Goal: Transaction & Acquisition: Purchase product/service

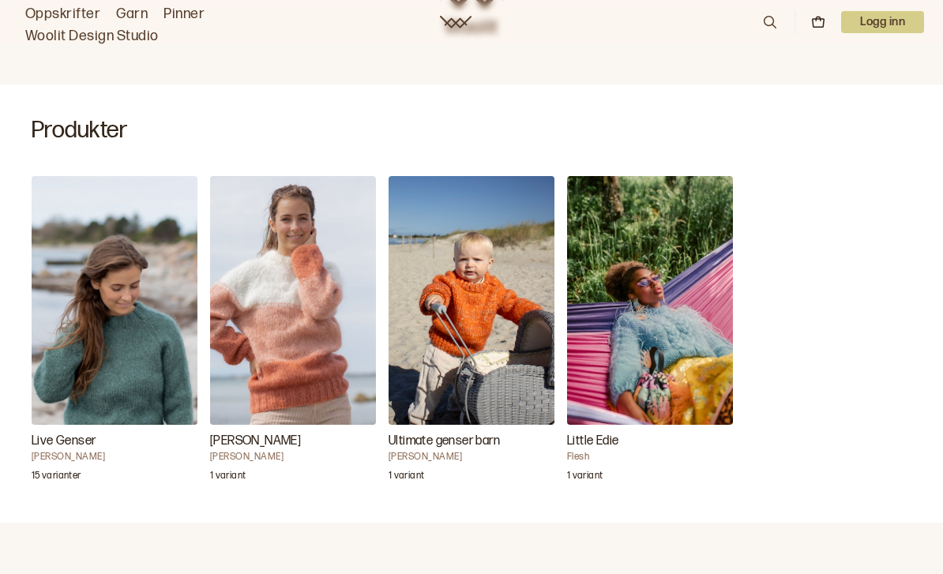
scroll to position [455, 0]
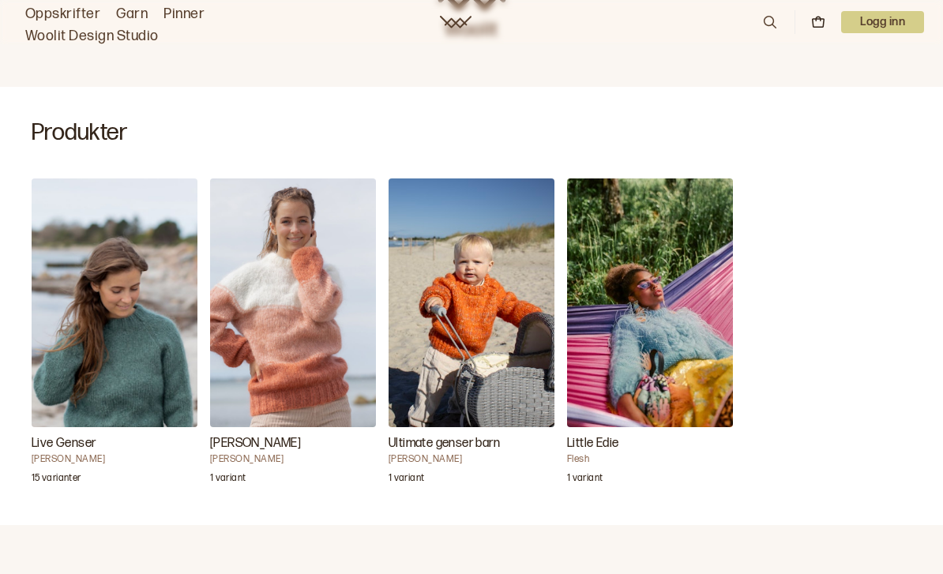
click at [139, 309] on img "Live Genser" at bounding box center [115, 302] width 166 height 249
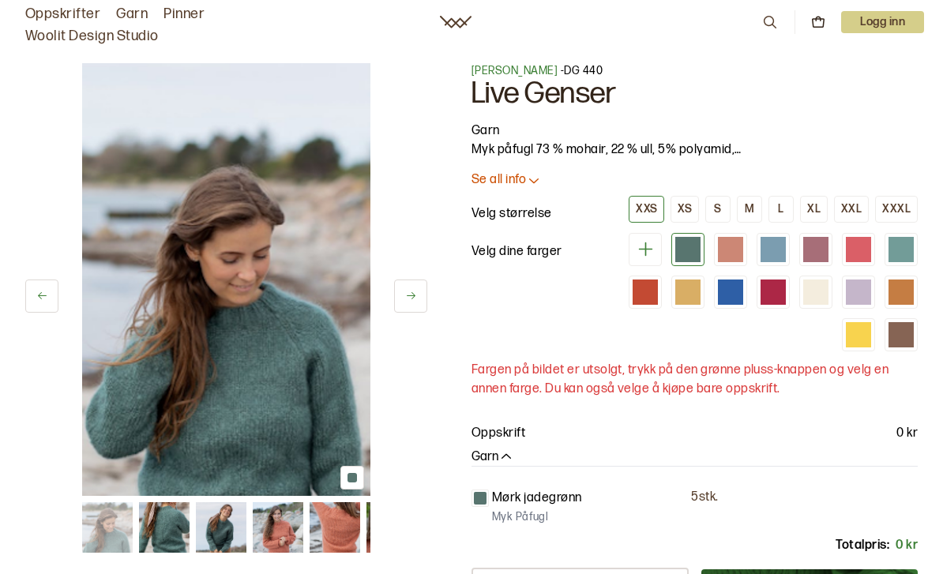
click at [398, 282] on button at bounding box center [410, 295] width 33 height 33
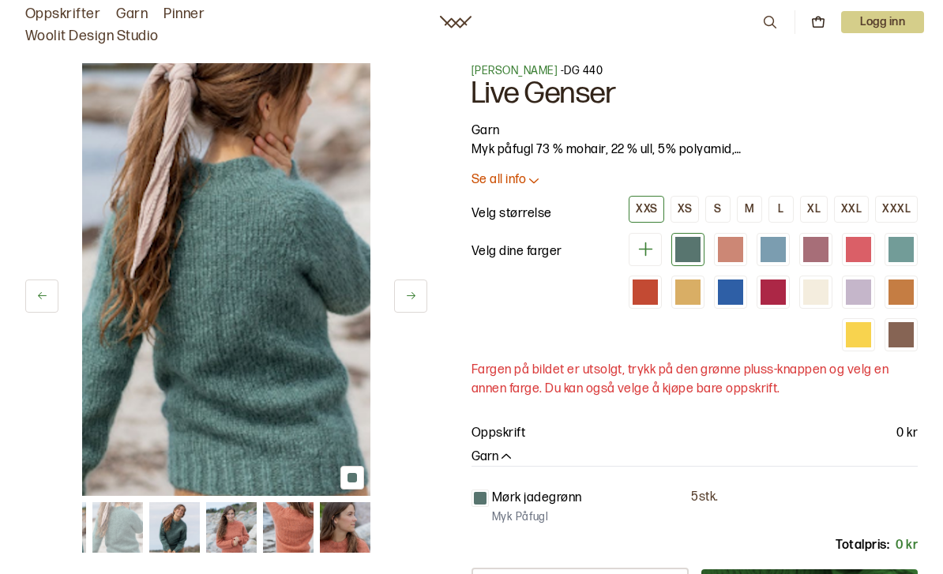
click at [425, 298] on button at bounding box center [410, 295] width 33 height 33
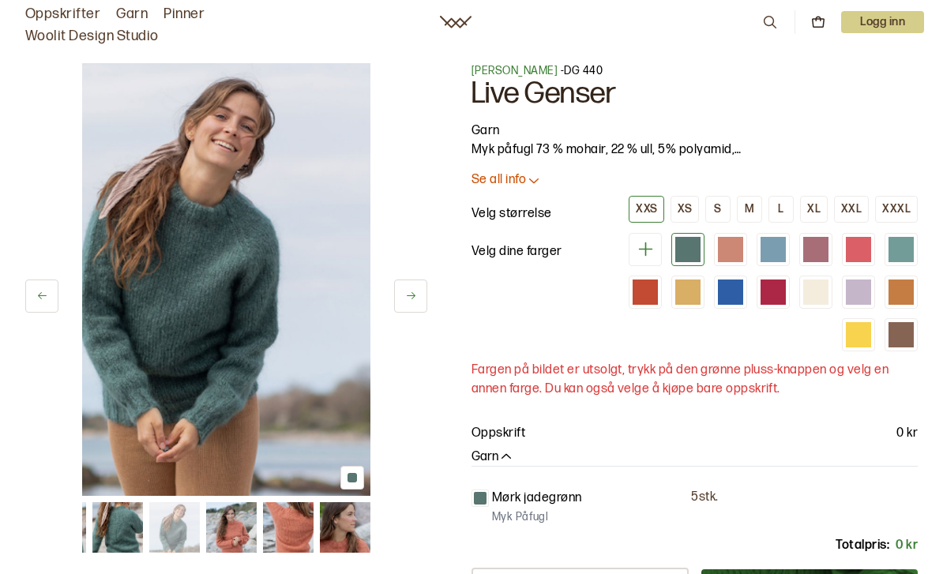
click at [418, 306] on button at bounding box center [410, 295] width 33 height 33
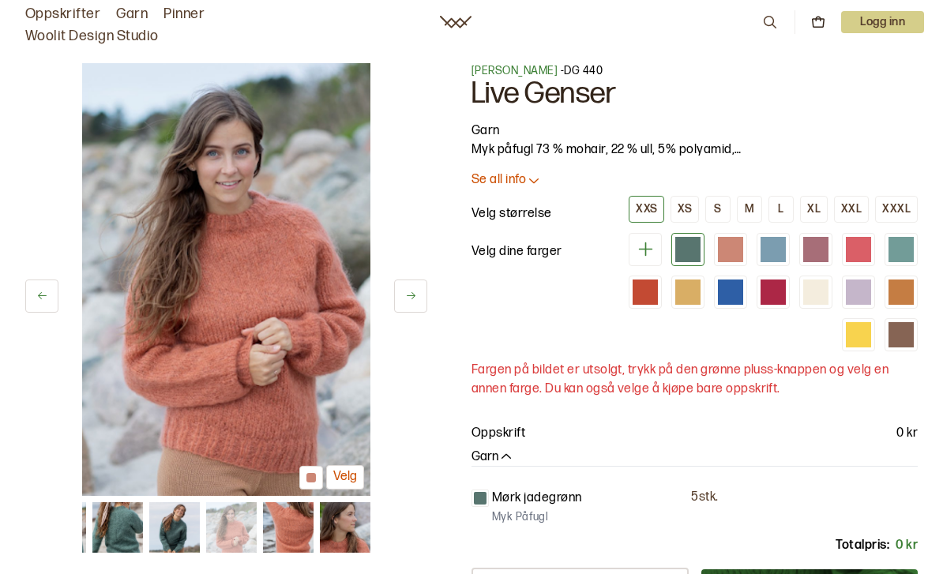
click at [407, 301] on icon at bounding box center [411, 296] width 12 height 12
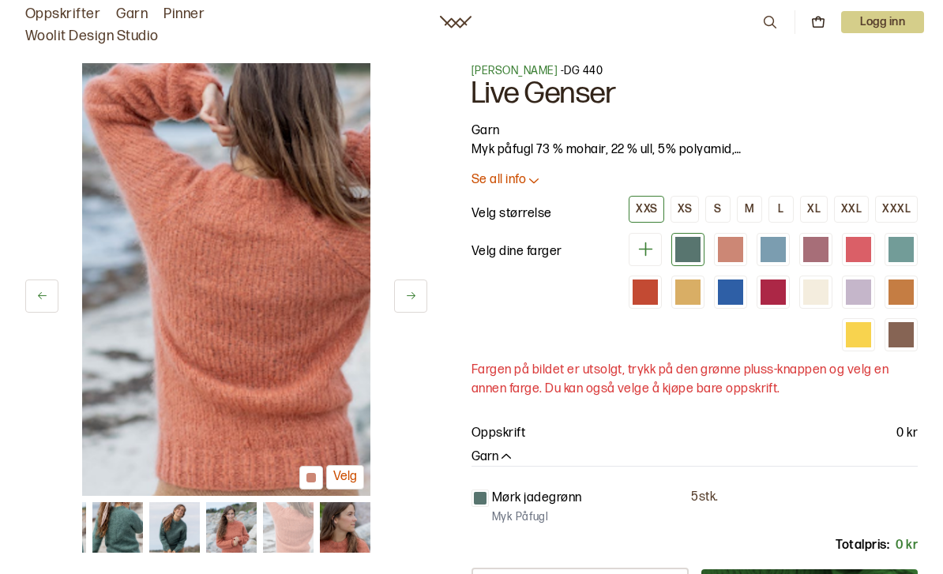
click at [418, 287] on button at bounding box center [410, 295] width 33 height 33
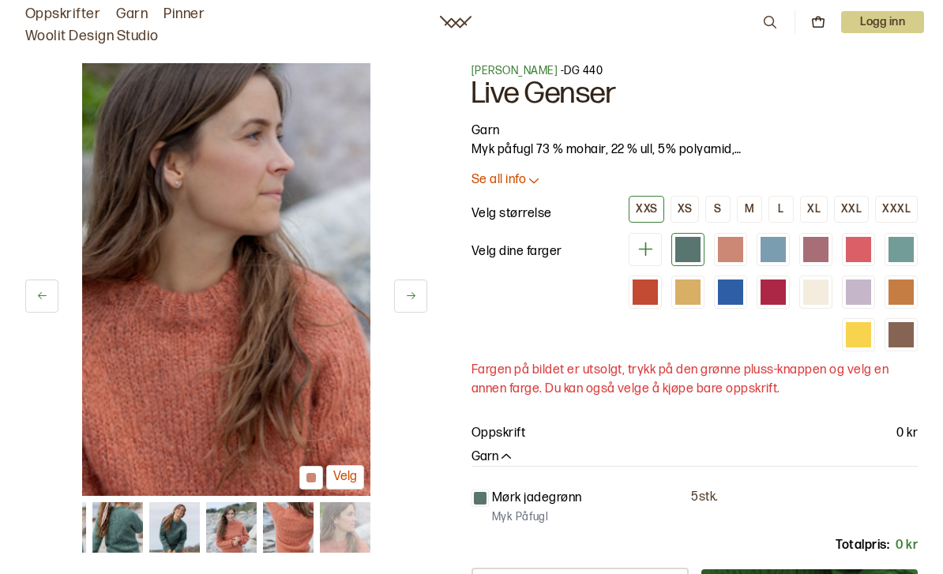
click at [410, 290] on icon at bounding box center [411, 296] width 12 height 12
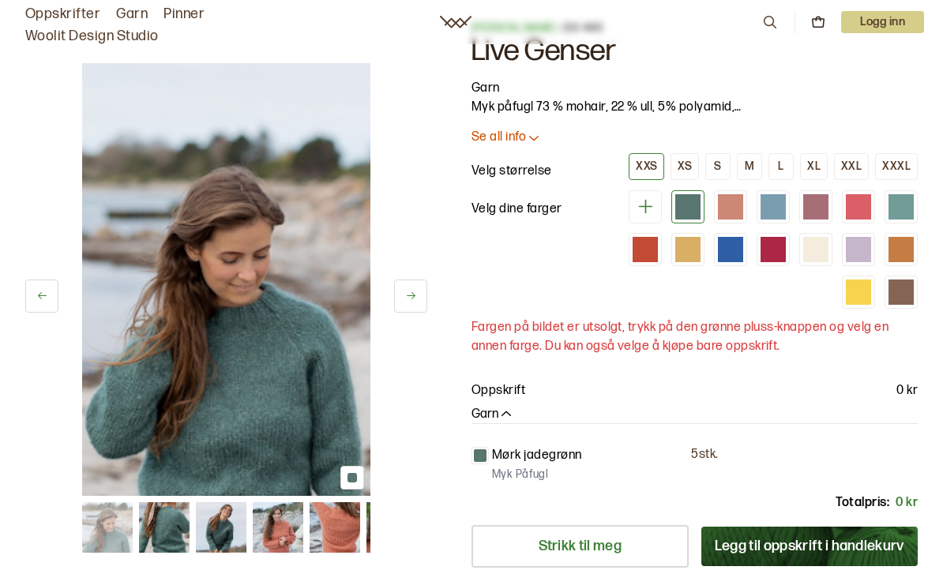
scroll to position [42, 0]
click at [788, 236] on div at bounding box center [772, 250] width 33 height 33
click at [776, 240] on div at bounding box center [772, 250] width 25 height 25
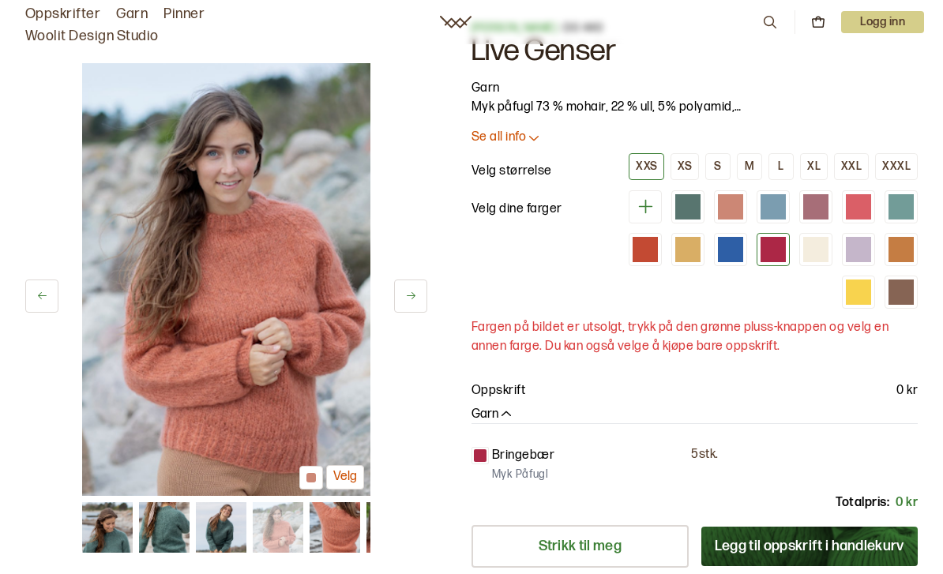
click at [778, 237] on div at bounding box center [772, 249] width 25 height 25
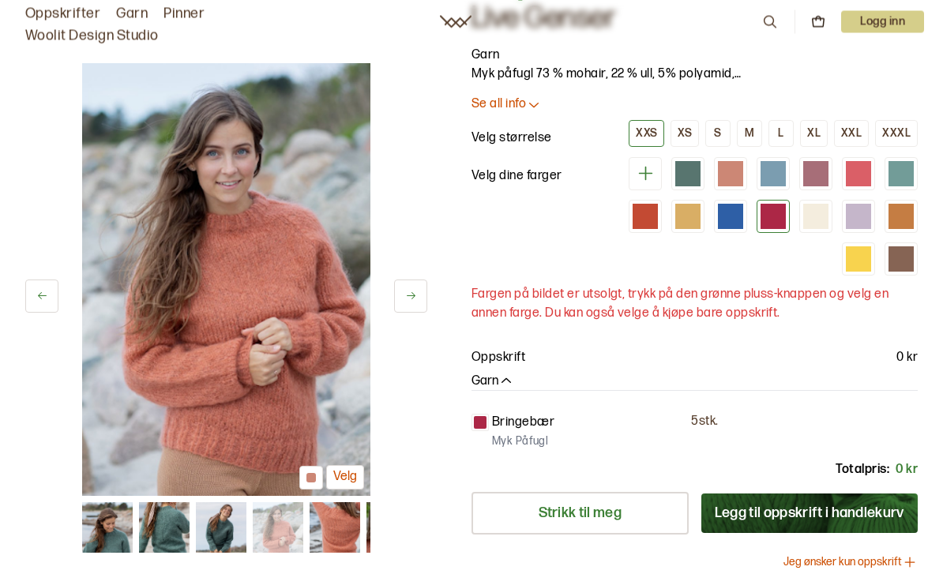
scroll to position [76, 0]
click at [654, 207] on div at bounding box center [644, 216] width 25 height 25
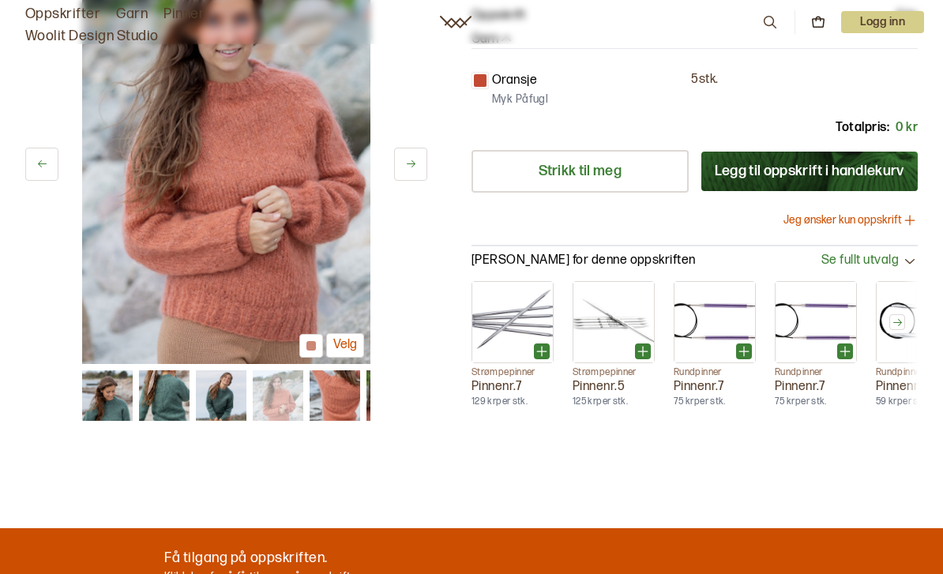
scroll to position [421, 0]
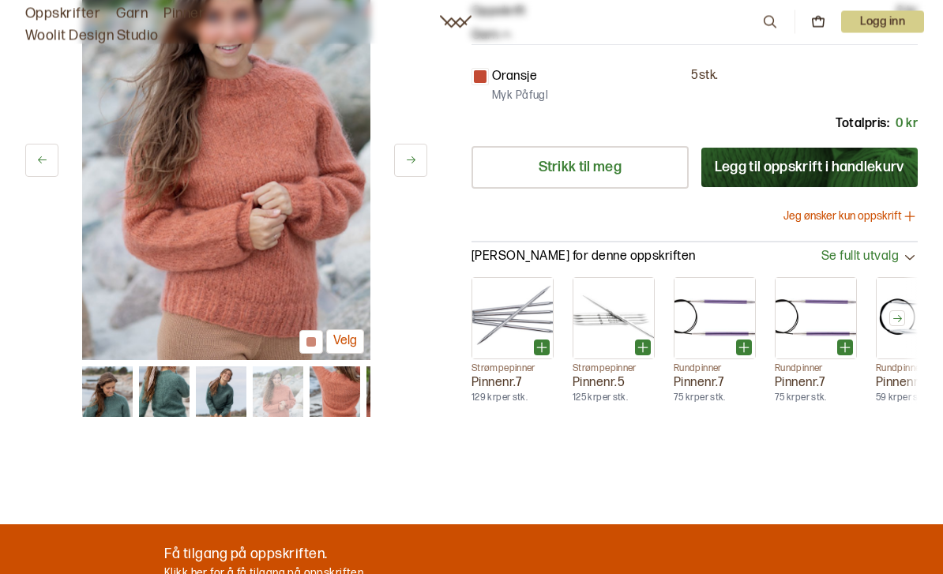
click at [875, 220] on button "Jeg ønsker kun oppskrift" at bounding box center [850, 217] width 134 height 16
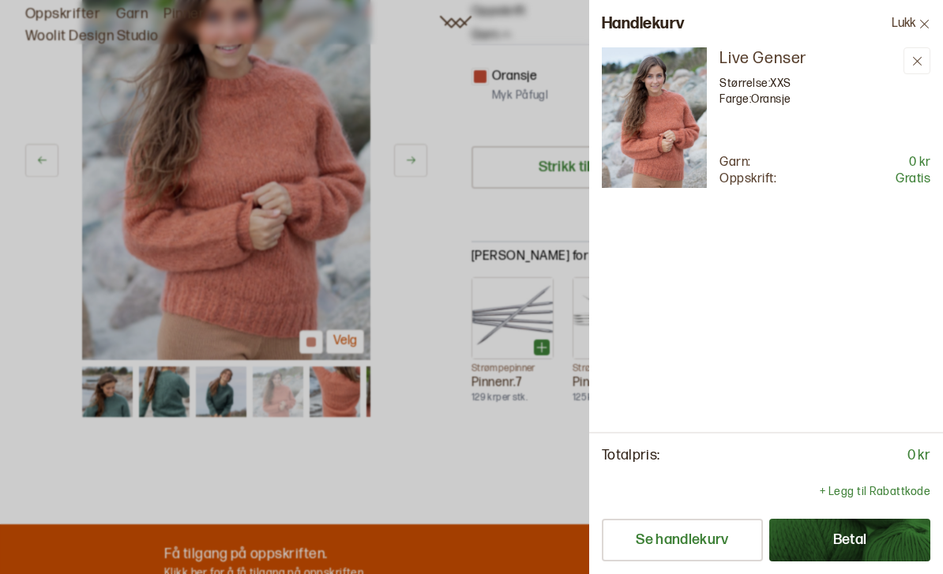
click at [921, 18] on icon at bounding box center [924, 24] width 12 height 12
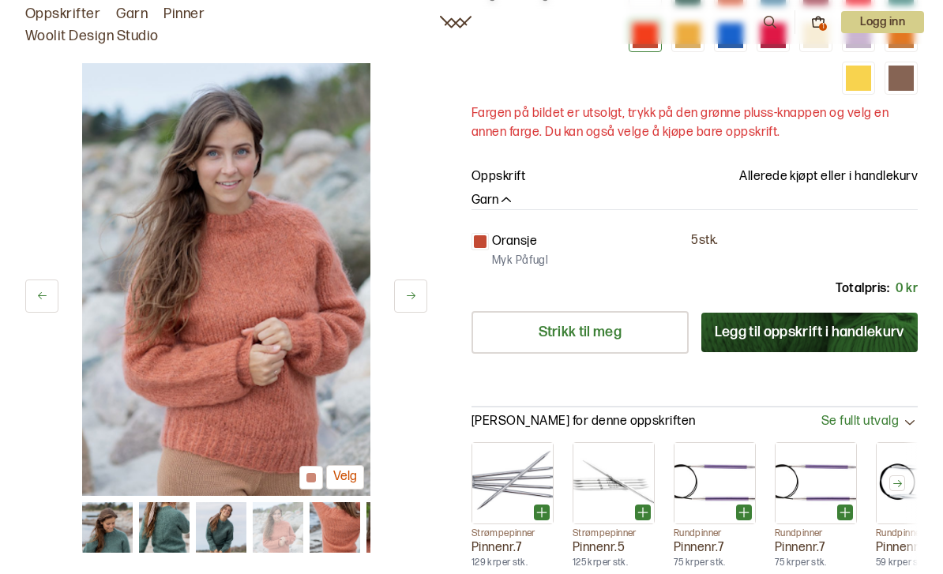
scroll to position [256, 0]
click at [878, 181] on p "Allerede kjøpt eller i handlekurv" at bounding box center [828, 177] width 178 height 19
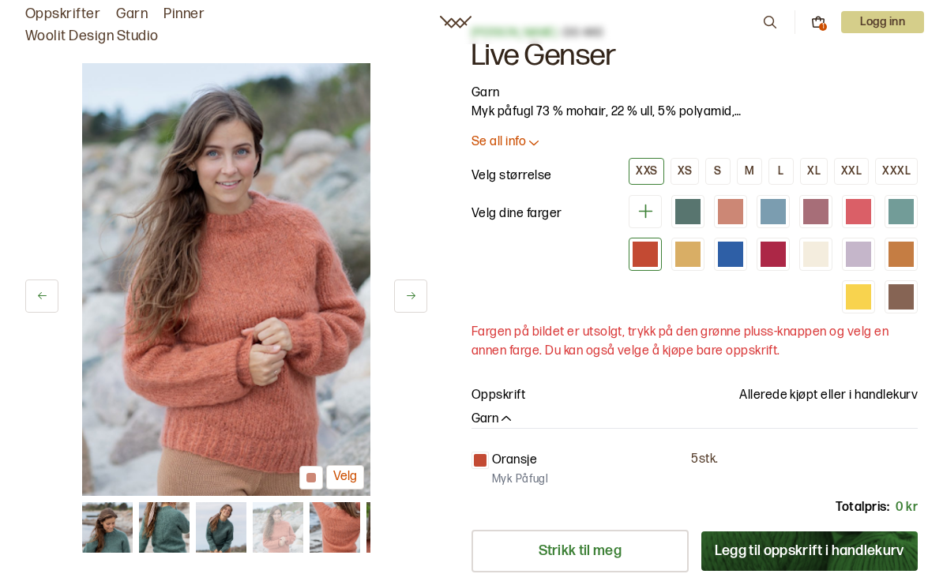
scroll to position [0, 0]
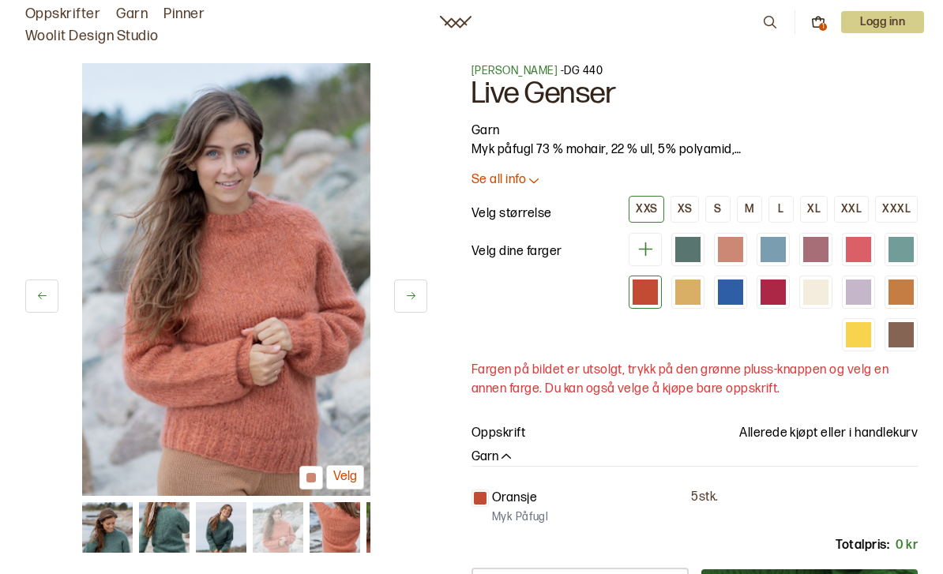
click at [808, 28] on div "1 Logg inn" at bounding box center [842, 22] width 163 height 24
click at [815, 24] on icon at bounding box center [818, 22] width 14 height 14
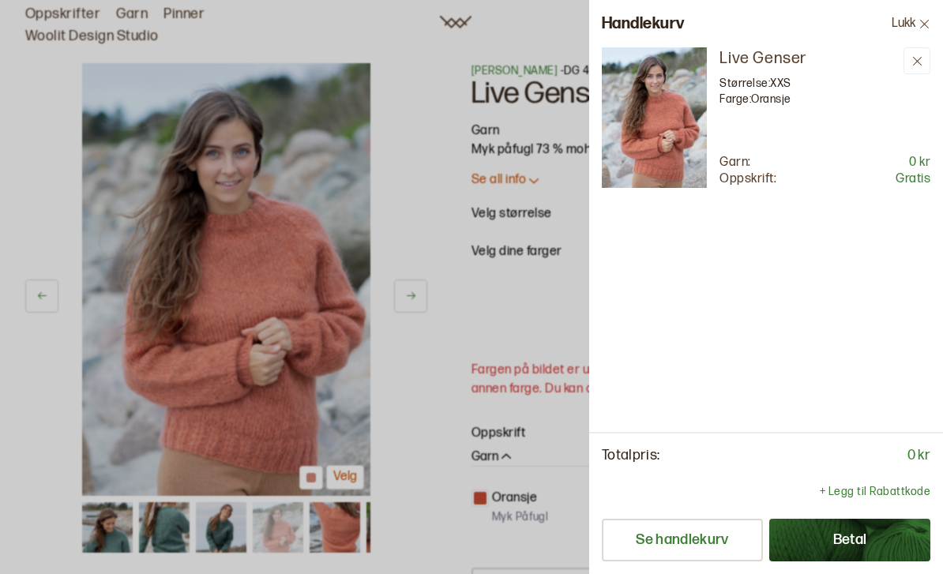
click at [919, 62] on icon at bounding box center [917, 61] width 12 height 12
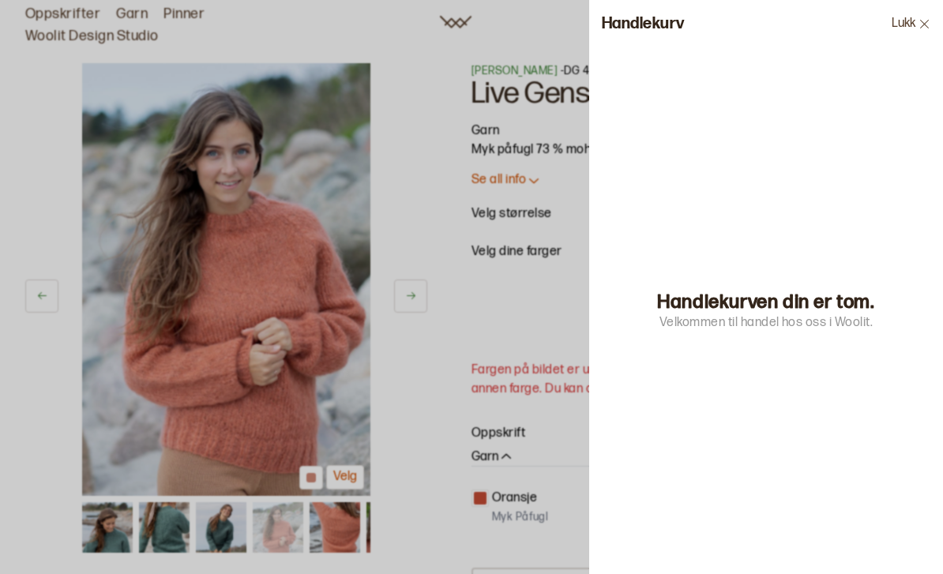
click at [910, 24] on button "Lukk" at bounding box center [911, 23] width 64 height 47
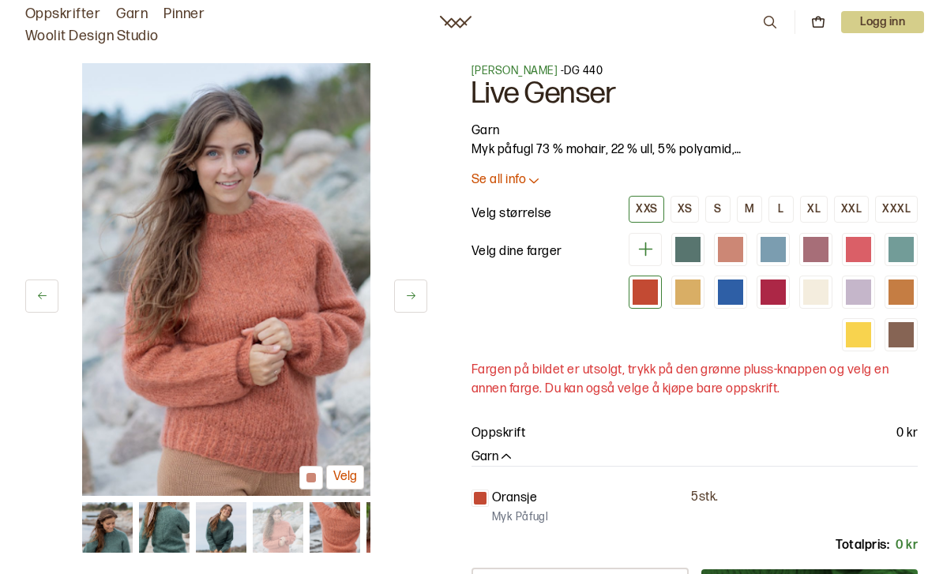
click at [692, 212] on div "XS" at bounding box center [684, 209] width 14 height 14
